Goal: Information Seeking & Learning: Compare options

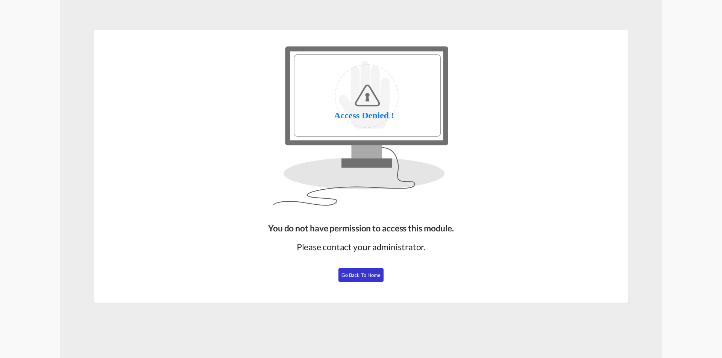
click at [359, 276] on span "Go Back to Home" at bounding box center [360, 275] width 39 height 6
